Goal: Check status: Check status

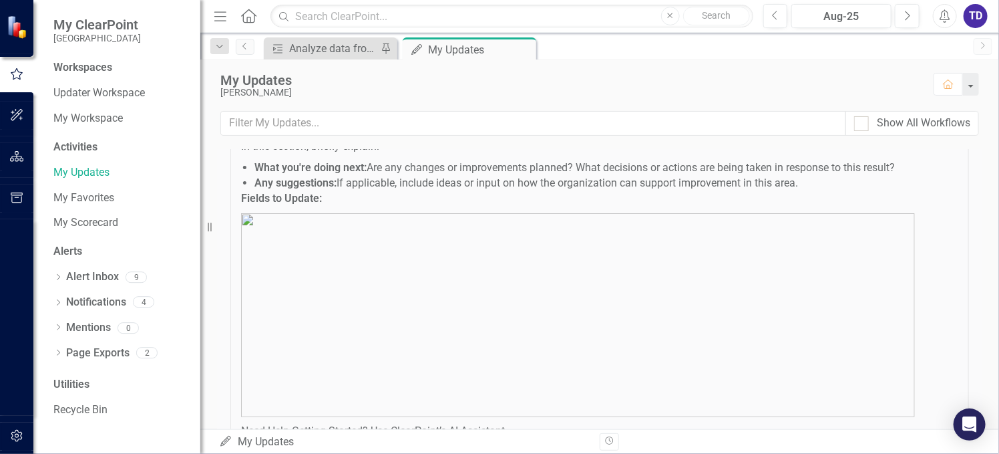
scroll to position [869, 0]
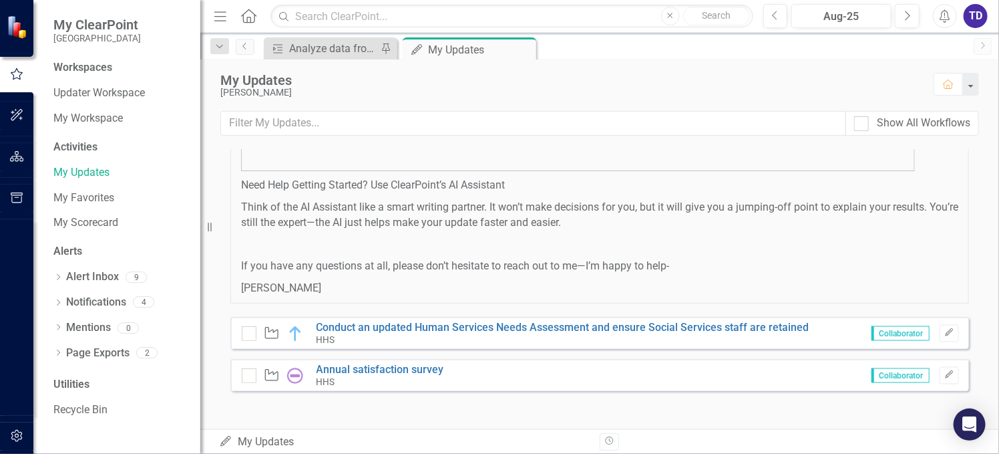
click at [104, 69] on div "Workspaces" at bounding box center [82, 67] width 59 height 15
click at [107, 174] on link "My Updates" at bounding box center [120, 172] width 134 height 15
click at [420, 333] on div "HHS" at bounding box center [563, 339] width 493 height 12
click at [418, 325] on link "Conduct an updated Human Services Needs Assessment and ensure Social Services s…" at bounding box center [563, 327] width 493 height 13
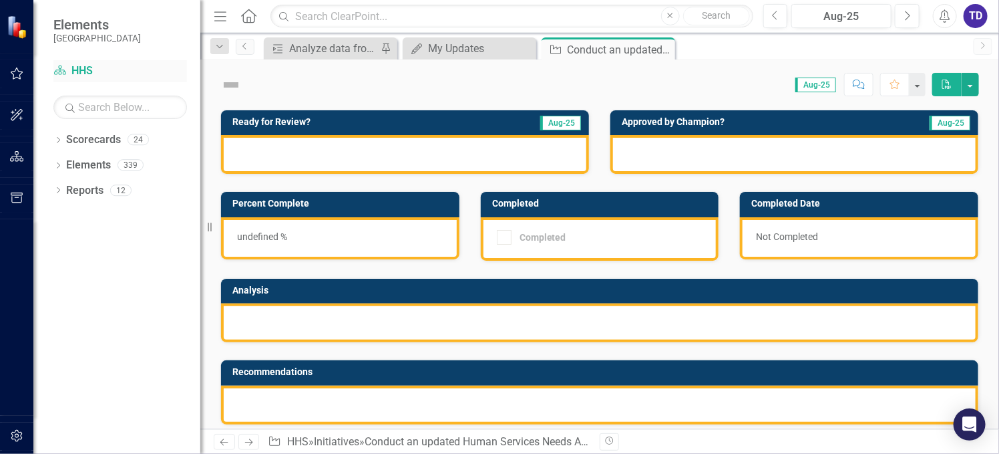
click at [91, 67] on link "Scorecard HHS" at bounding box center [120, 70] width 134 height 15
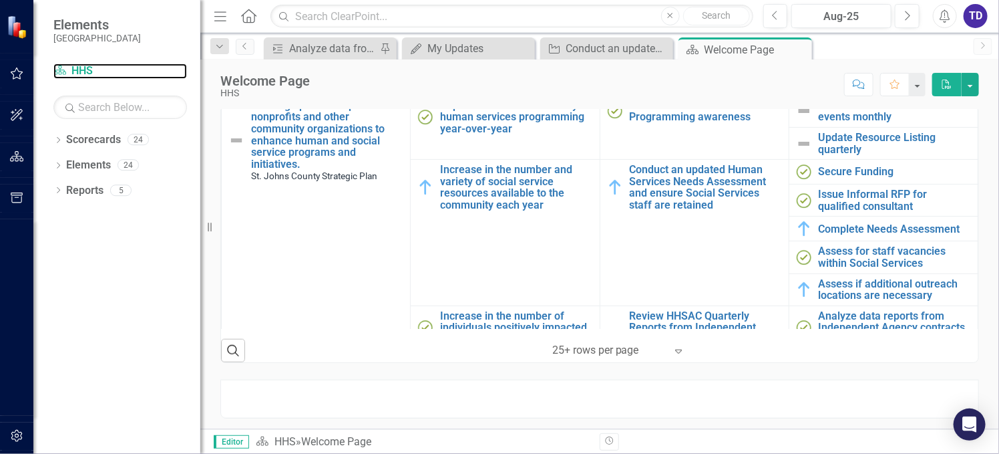
scroll to position [478, 0]
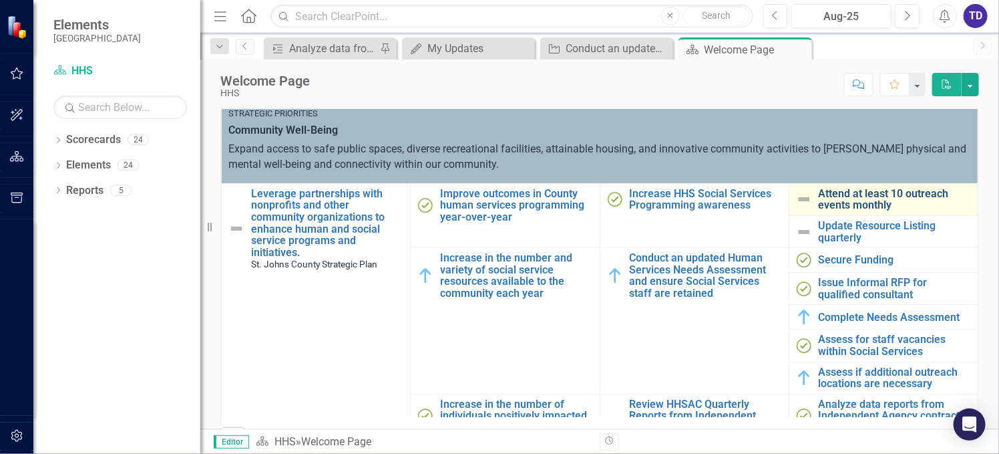
click at [865, 193] on link "Attend at least 10 outreach events monthly" at bounding box center [895, 199] width 152 height 23
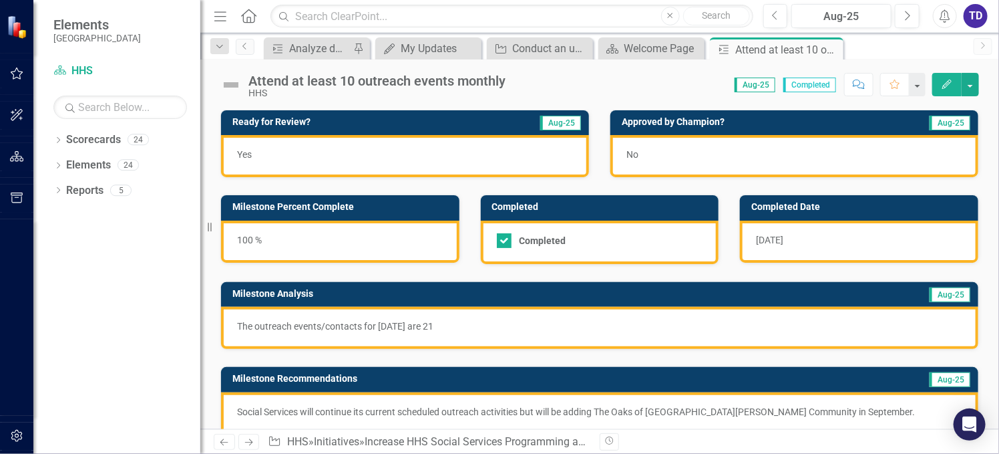
checkbox input "true"
click at [776, 16] on icon "Previous" at bounding box center [775, 16] width 7 height 12
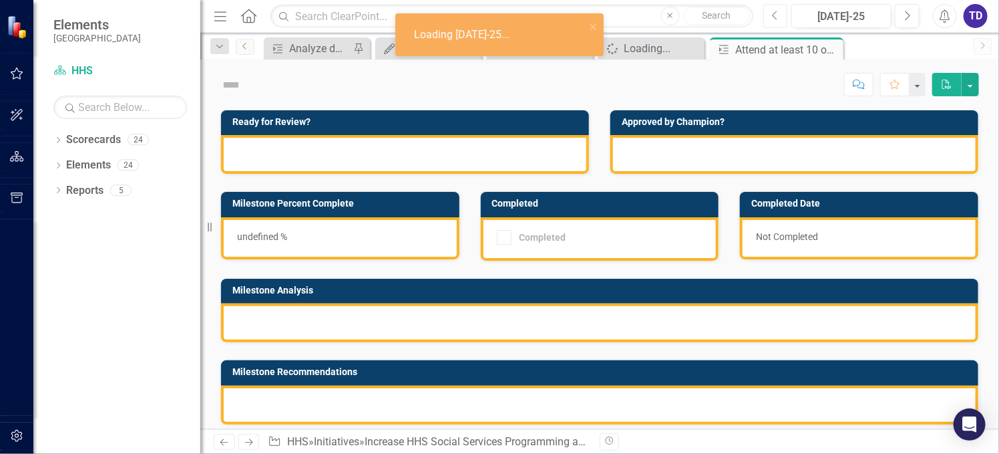
checkbox input "true"
click at [776, 16] on icon "Previous" at bounding box center [775, 16] width 7 height 12
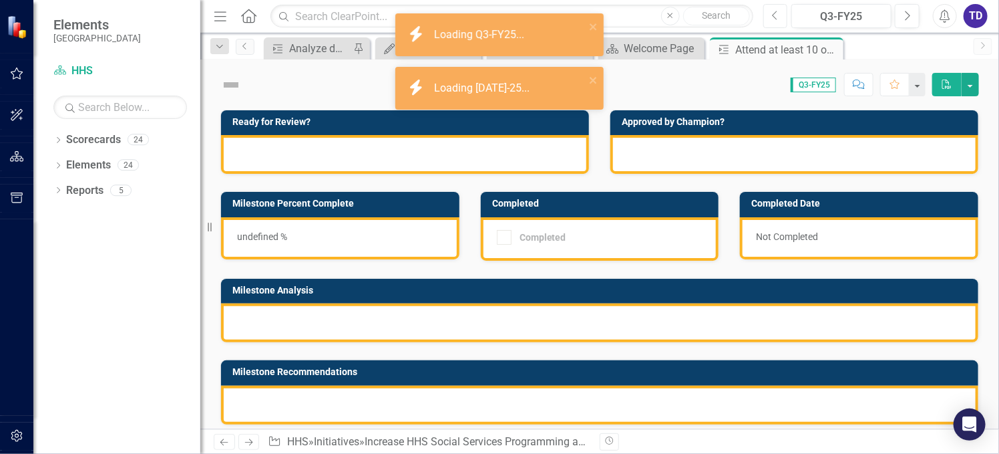
checkbox input "true"
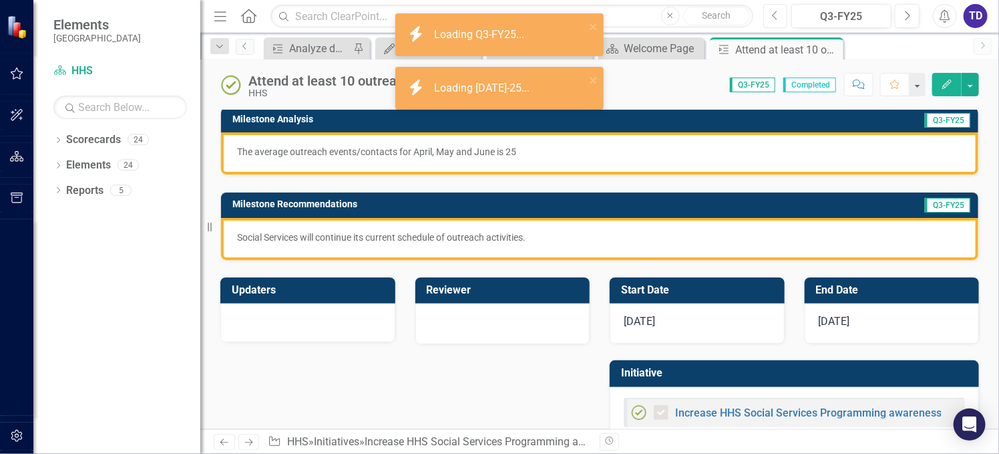
scroll to position [178, 0]
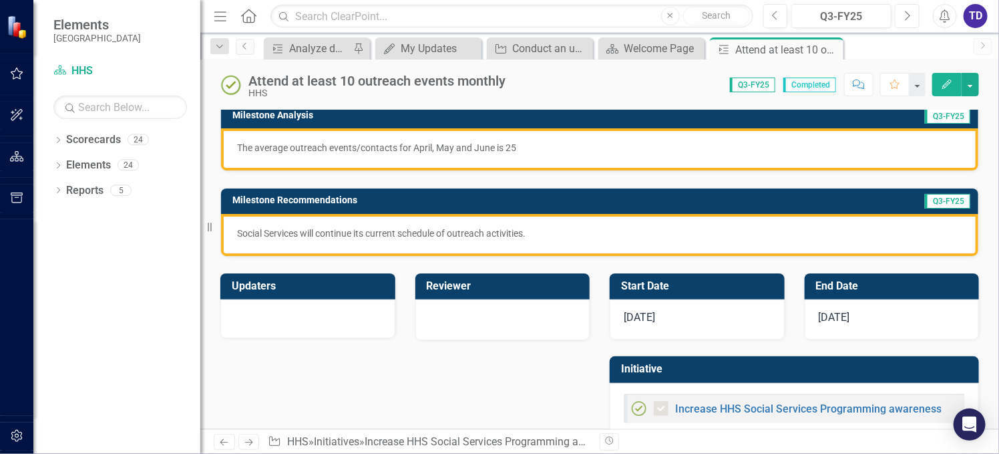
click at [906, 19] on icon "Next" at bounding box center [907, 16] width 7 height 12
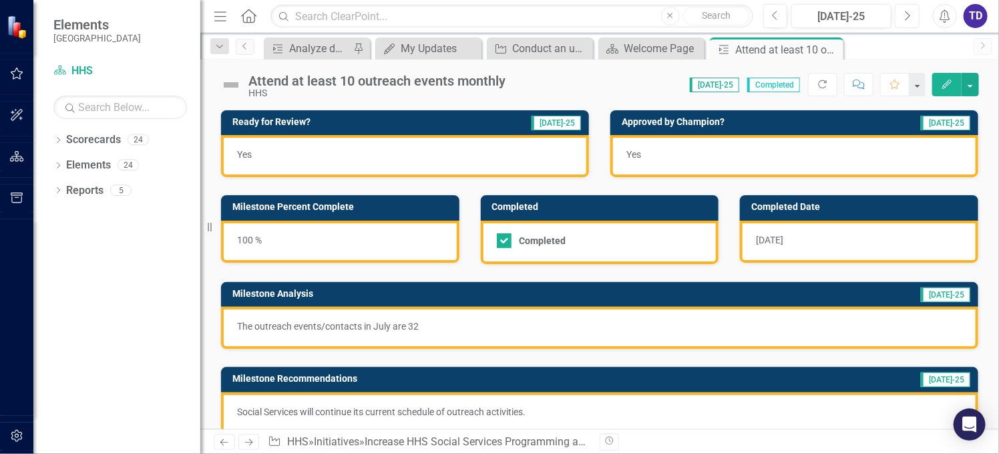
checkbox input "true"
